Goal: Task Accomplishment & Management: Complete application form

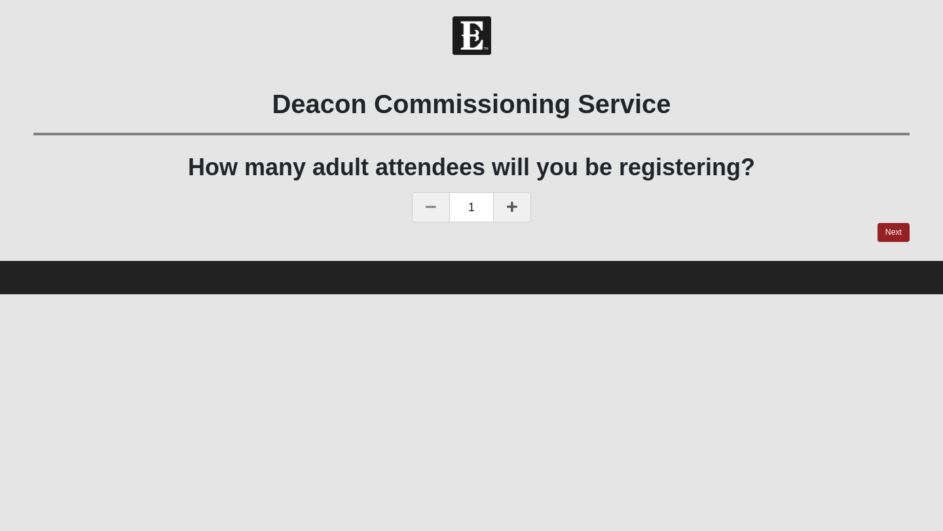
click at [511, 202] on icon at bounding box center [512, 207] width 10 height 12
click at [890, 227] on link "Next" at bounding box center [893, 232] width 32 height 19
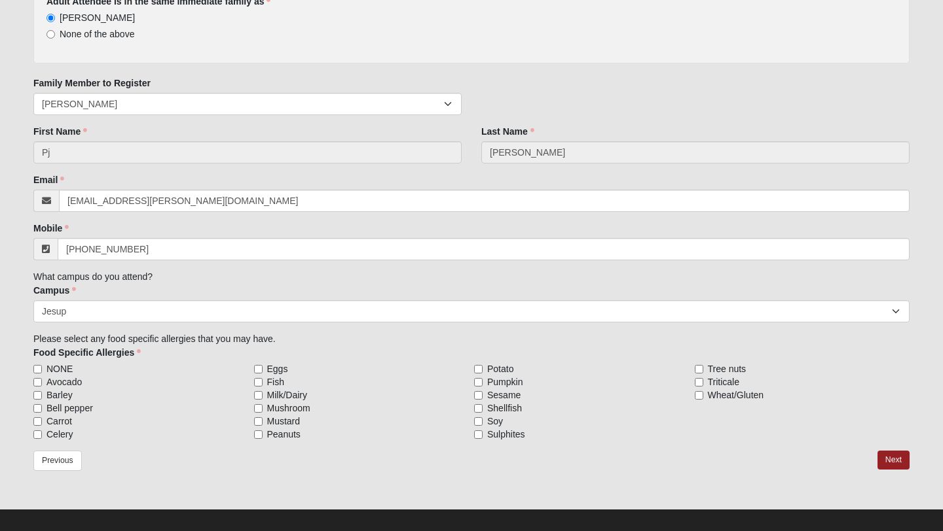
scroll to position [183, 0]
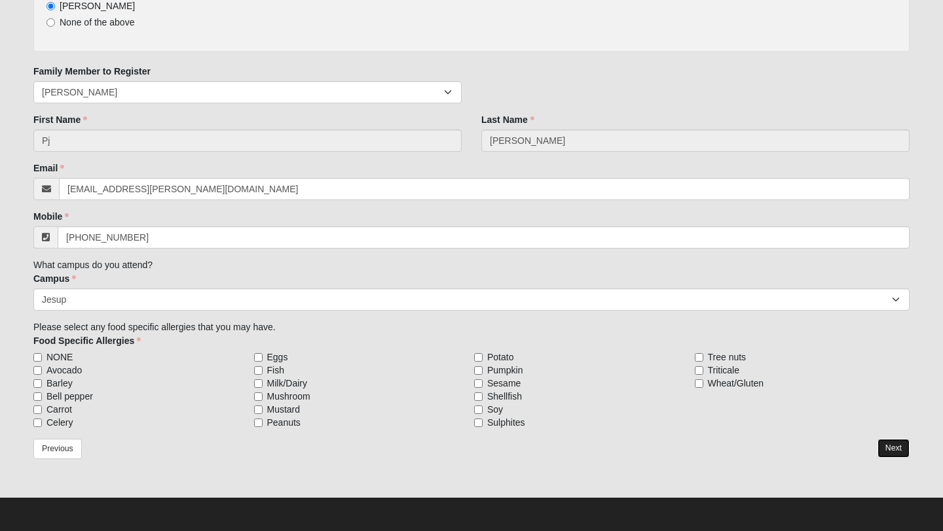
click at [898, 448] on link "Next" at bounding box center [893, 448] width 32 height 19
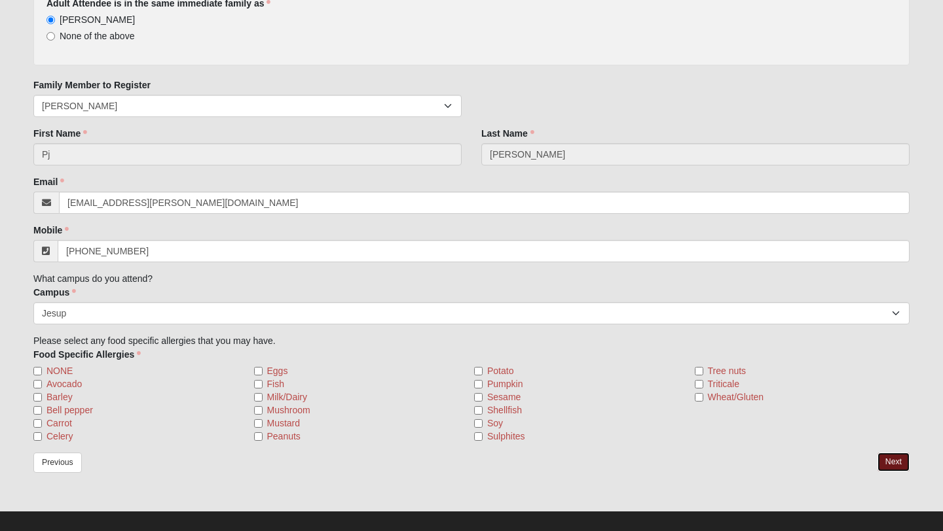
scroll to position [221, 0]
click at [36, 369] on input "NONE" at bounding box center [37, 371] width 9 height 9
checkbox input "true"
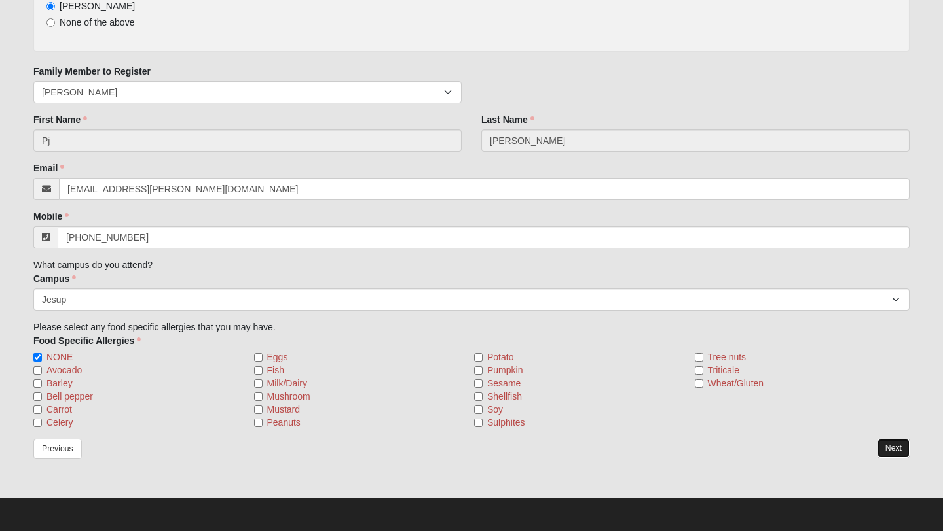
click at [889, 448] on link "Next" at bounding box center [893, 448] width 32 height 19
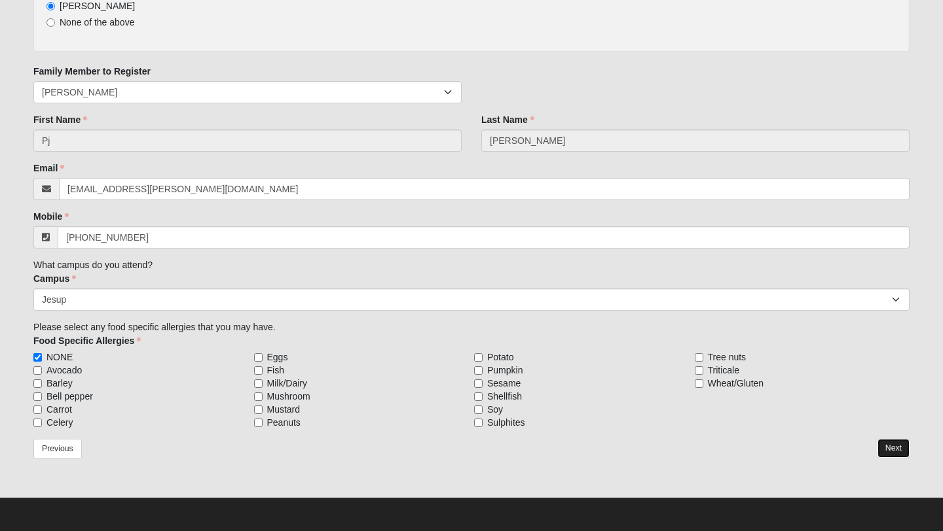
scroll to position [183, 0]
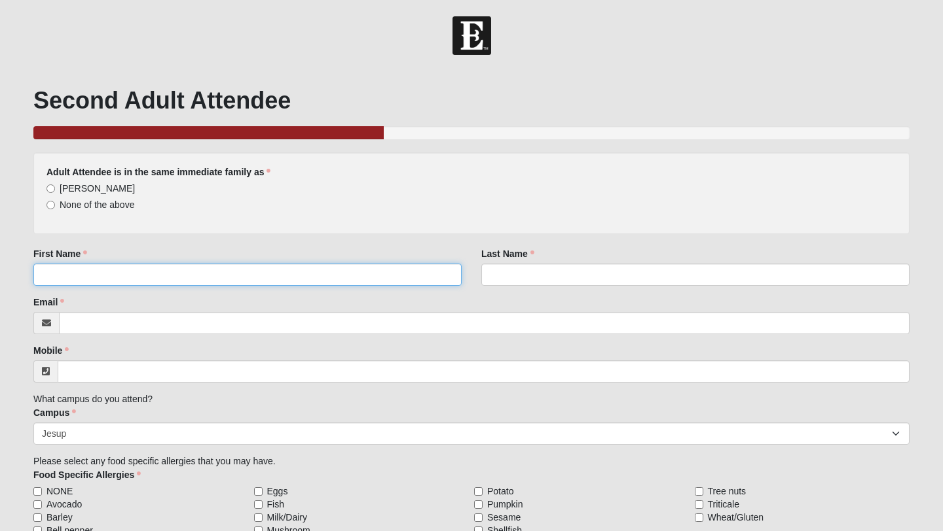
click at [347, 283] on input "First Name" at bounding box center [247, 275] width 428 height 22
type input "h"
type input "[PERSON_NAME]"
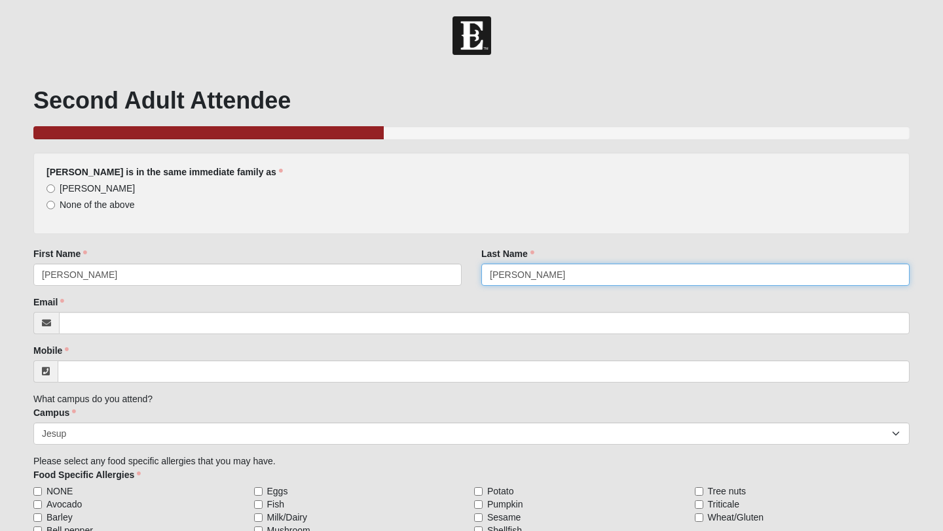
type input "[PERSON_NAME]"
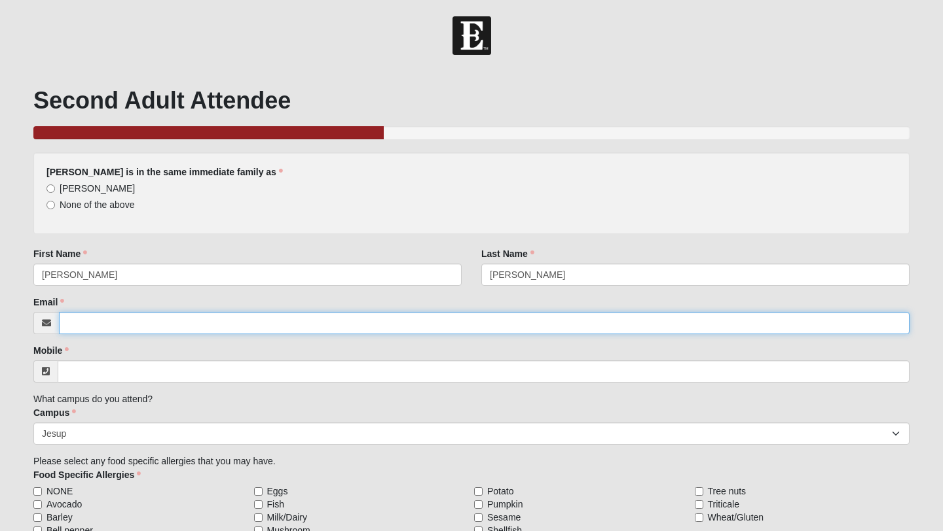
click at [189, 317] on input "Email" at bounding box center [484, 323] width 850 height 22
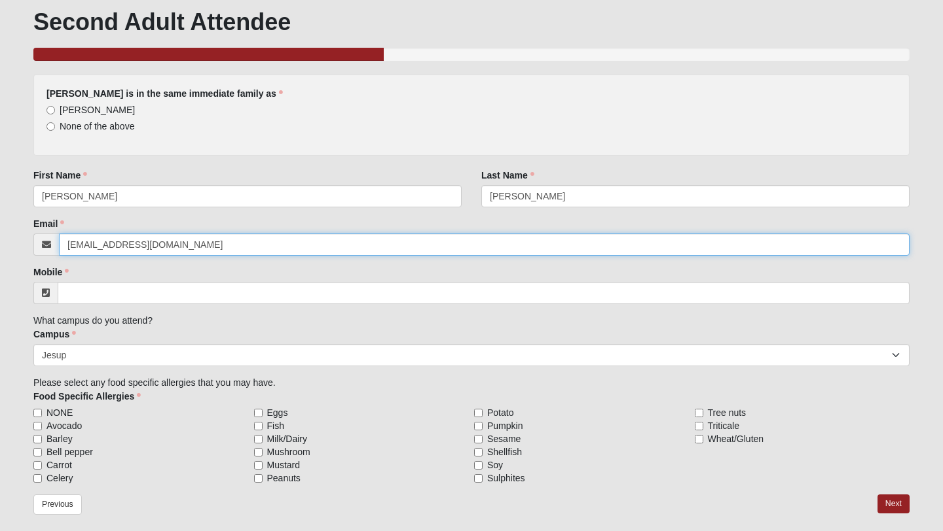
scroll to position [81, 0]
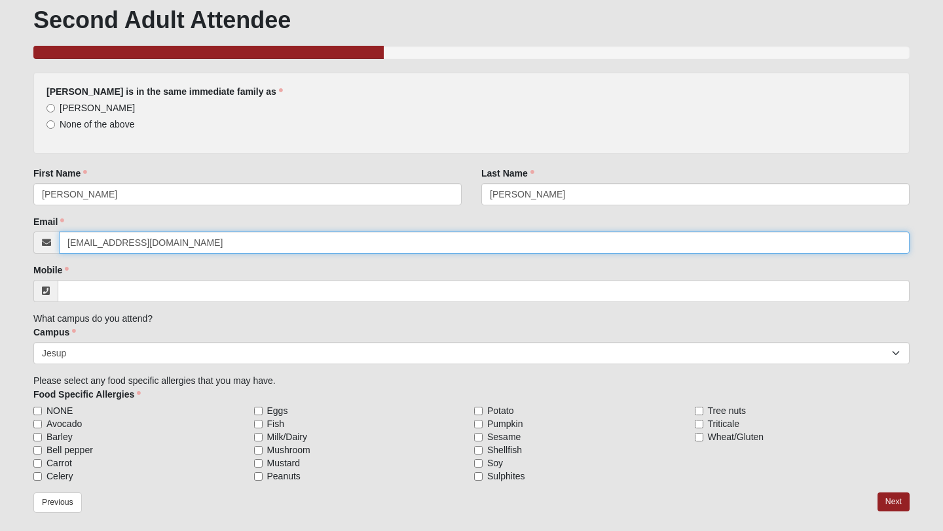
type input "[EMAIL_ADDRESS][DOMAIN_NAME]"
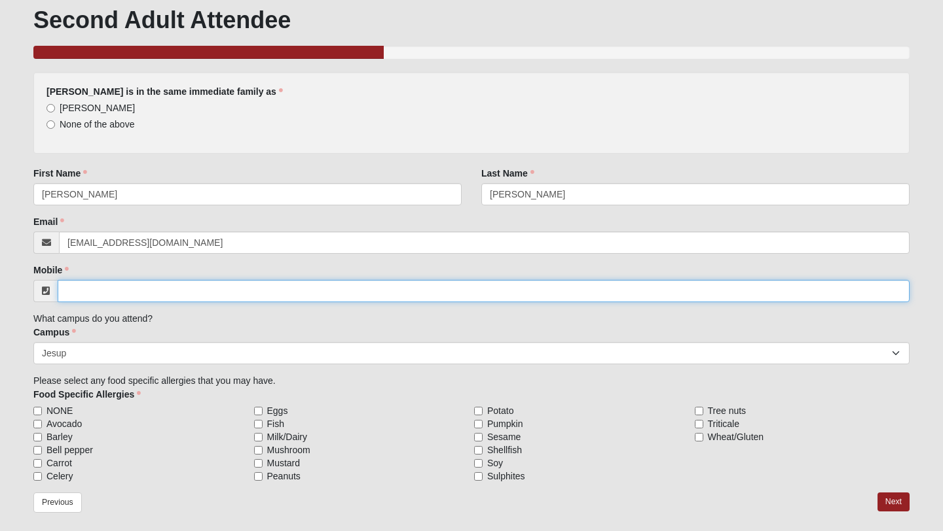
click at [82, 288] on input "Mobile" at bounding box center [484, 291] width 852 height 22
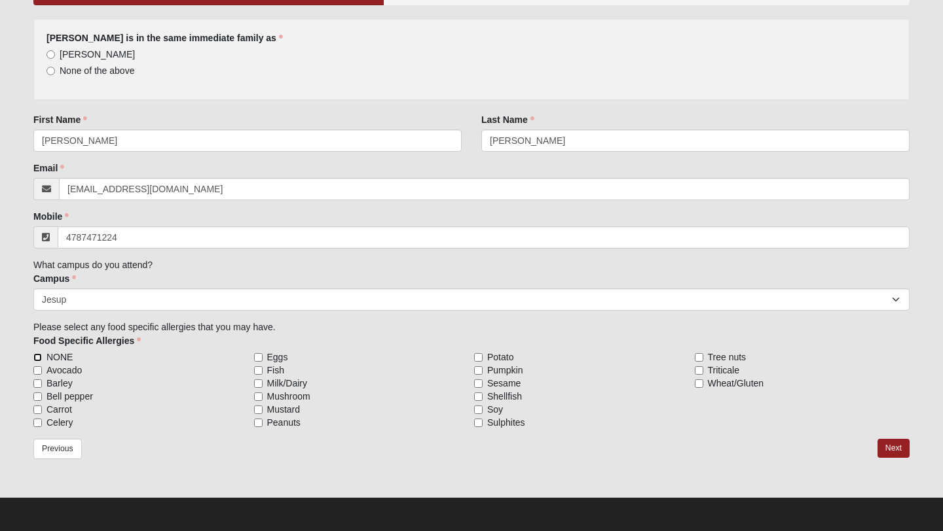
type input "[PHONE_NUMBER]"
click at [39, 356] on input "NONE" at bounding box center [37, 357] width 9 height 9
checkbox input "true"
click at [888, 443] on link "Next" at bounding box center [893, 448] width 32 height 19
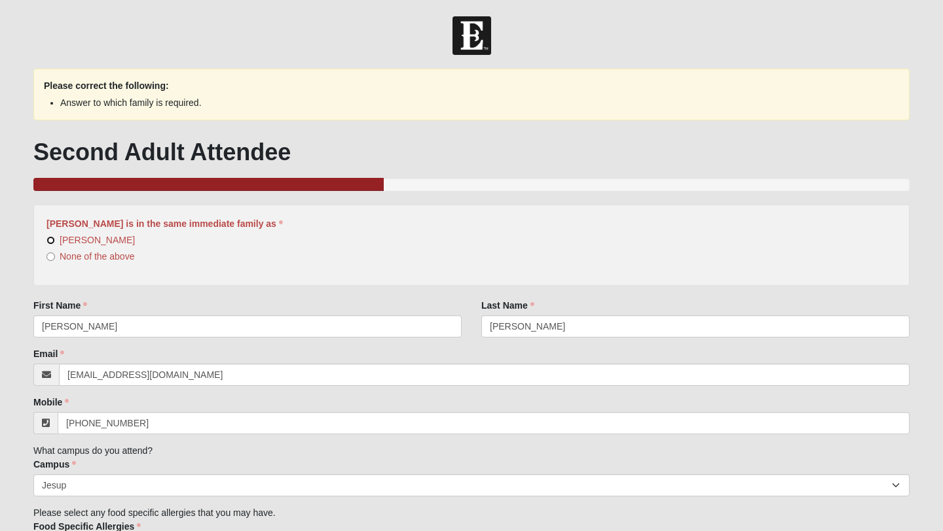
click at [52, 239] on input "[PERSON_NAME]" at bounding box center [50, 240] width 9 height 9
radio input "true"
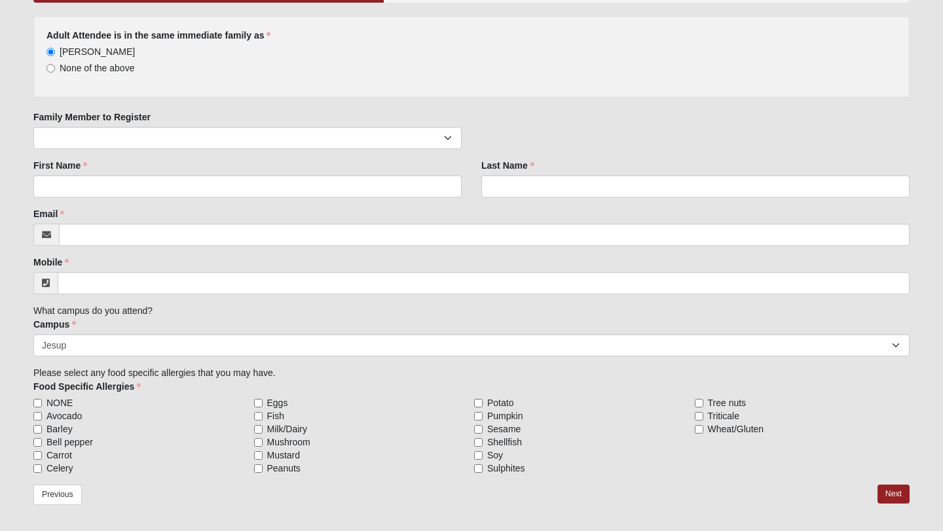
scroll to position [132, 0]
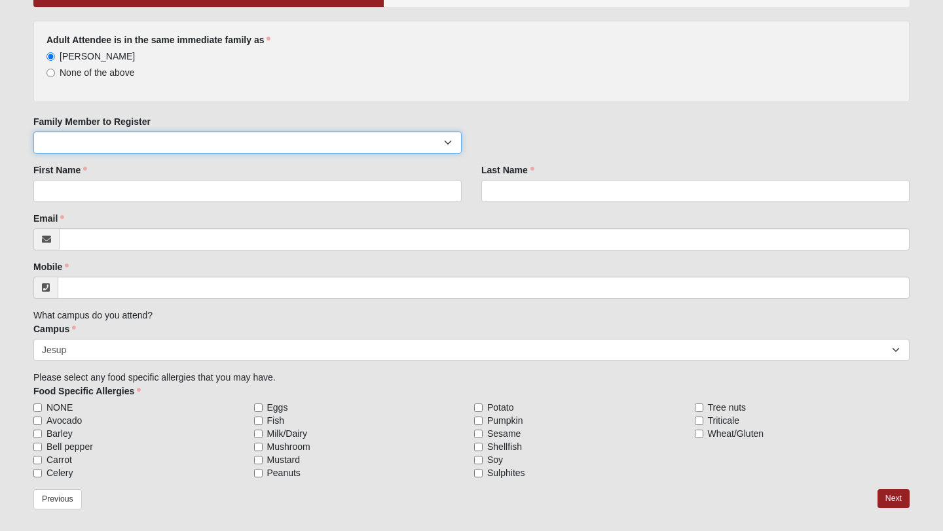
click at [179, 142] on select "[PERSON_NAME] [PERSON_NAME]" at bounding box center [247, 143] width 428 height 22
select select "110193"
click at [33, 132] on select "[PERSON_NAME] [PERSON_NAME]" at bounding box center [247, 143] width 428 height 22
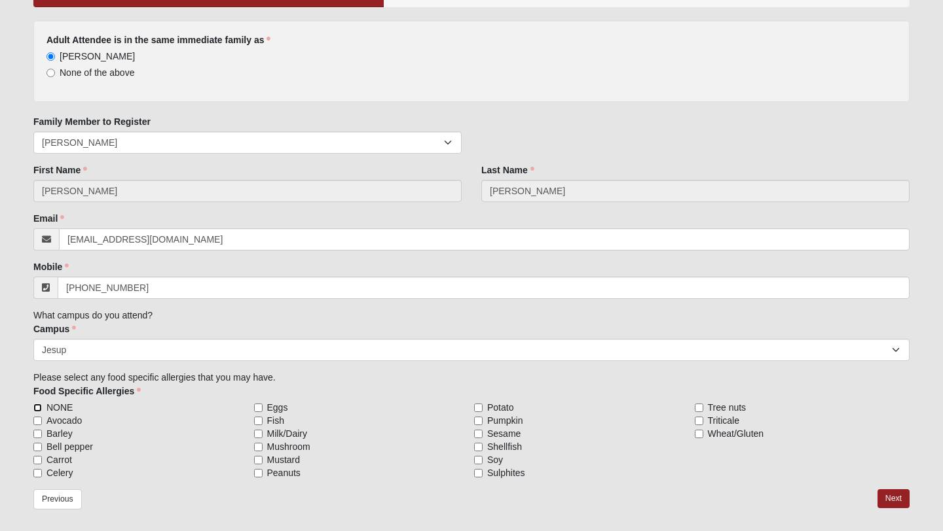
click at [39, 404] on input "NONE" at bounding box center [37, 408] width 9 height 9
checkbox input "true"
drag, startPoint x: 511, startPoint y: 418, endPoint x: 840, endPoint y: 465, distance: 332.5
click at [543, 418] on label "Pumpkin" at bounding box center [581, 420] width 215 height 13
click at [893, 497] on link "Next" at bounding box center [893, 499] width 32 height 19
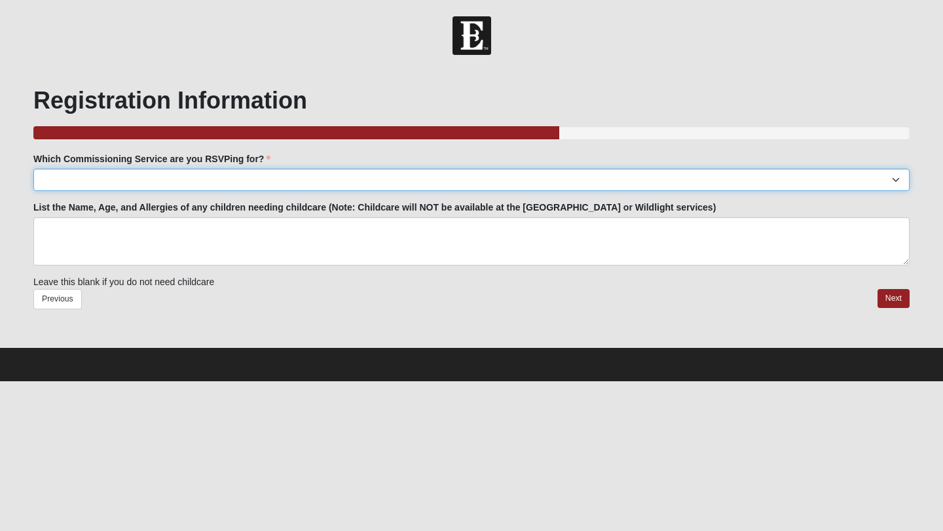
click at [348, 173] on select "[GEOGRAPHIC_DATA]: [DATE] 6:00pm | [GEOGRAPHIC_DATA] ([STREET_ADDRESS]) [GEOGRA…" at bounding box center [471, 180] width 876 height 22
select select "Jesup: [DATE] 6:00pm | [GEOGRAPHIC_DATA]"
click at [33, 169] on select "[GEOGRAPHIC_DATA]: [DATE] 6:00pm | [GEOGRAPHIC_DATA] ([STREET_ADDRESS]) [GEOGRA…" at bounding box center [471, 180] width 876 height 22
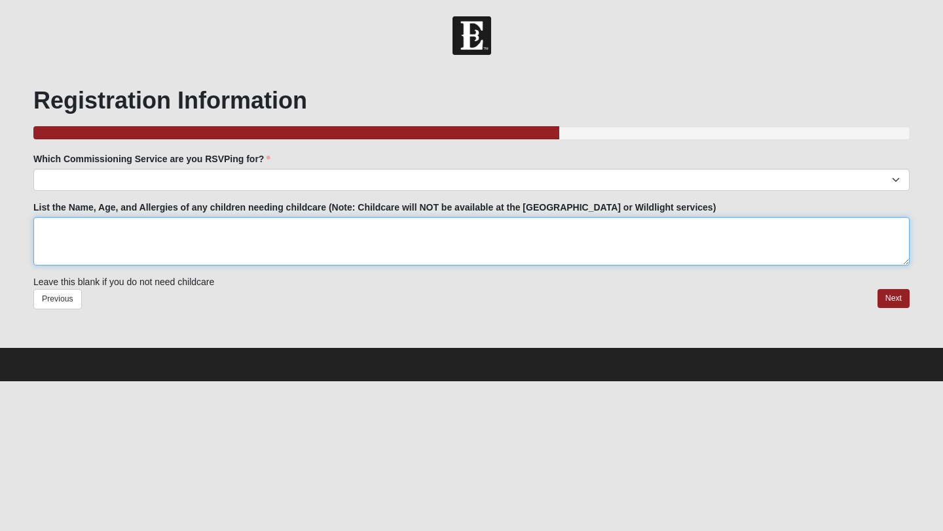
click at [306, 242] on textarea "List the Name, Age, and Allergies of any children needing childcare (Note: Chil…" at bounding box center [471, 241] width 876 height 48
type textarea "None"
click at [902, 295] on link "Next" at bounding box center [893, 298] width 32 height 19
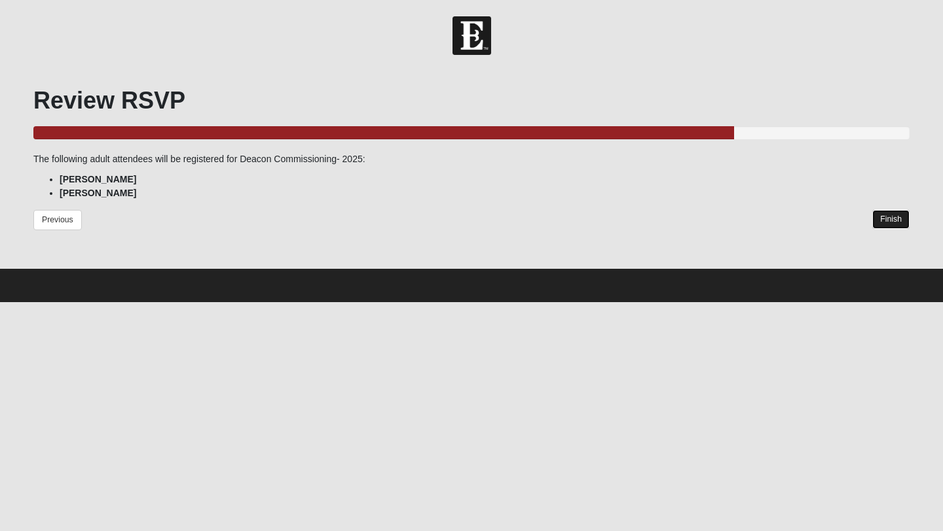
click at [882, 221] on link "Finish" at bounding box center [890, 219] width 37 height 19
